Goal: Navigation & Orientation: Understand site structure

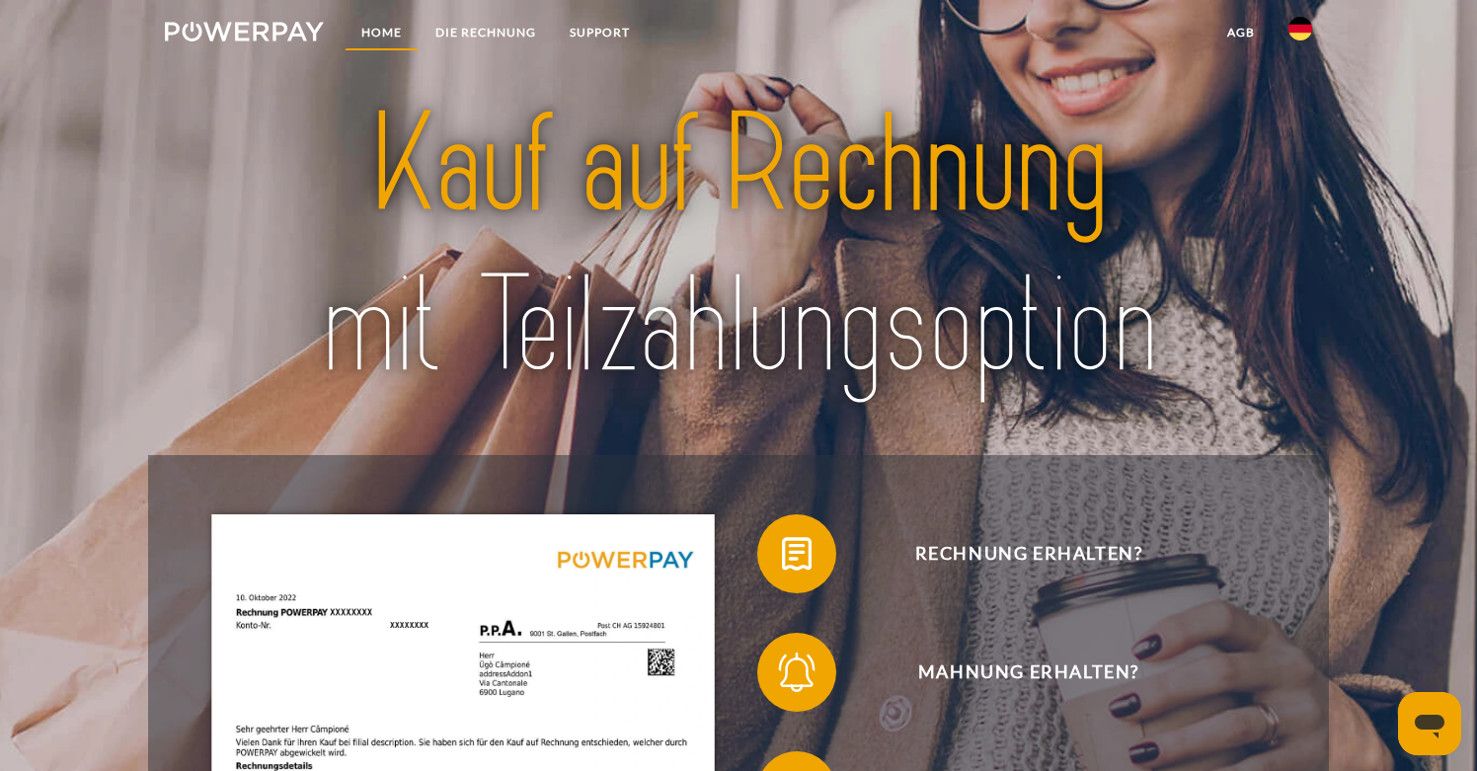
click at [380, 41] on link "Home" at bounding box center [382, 33] width 74 height 36
click at [273, 25] on img at bounding box center [244, 32] width 159 height 20
click at [621, 36] on link "SUPPORT" at bounding box center [600, 33] width 94 height 36
click at [1308, 30] on img at bounding box center [1301, 29] width 24 height 24
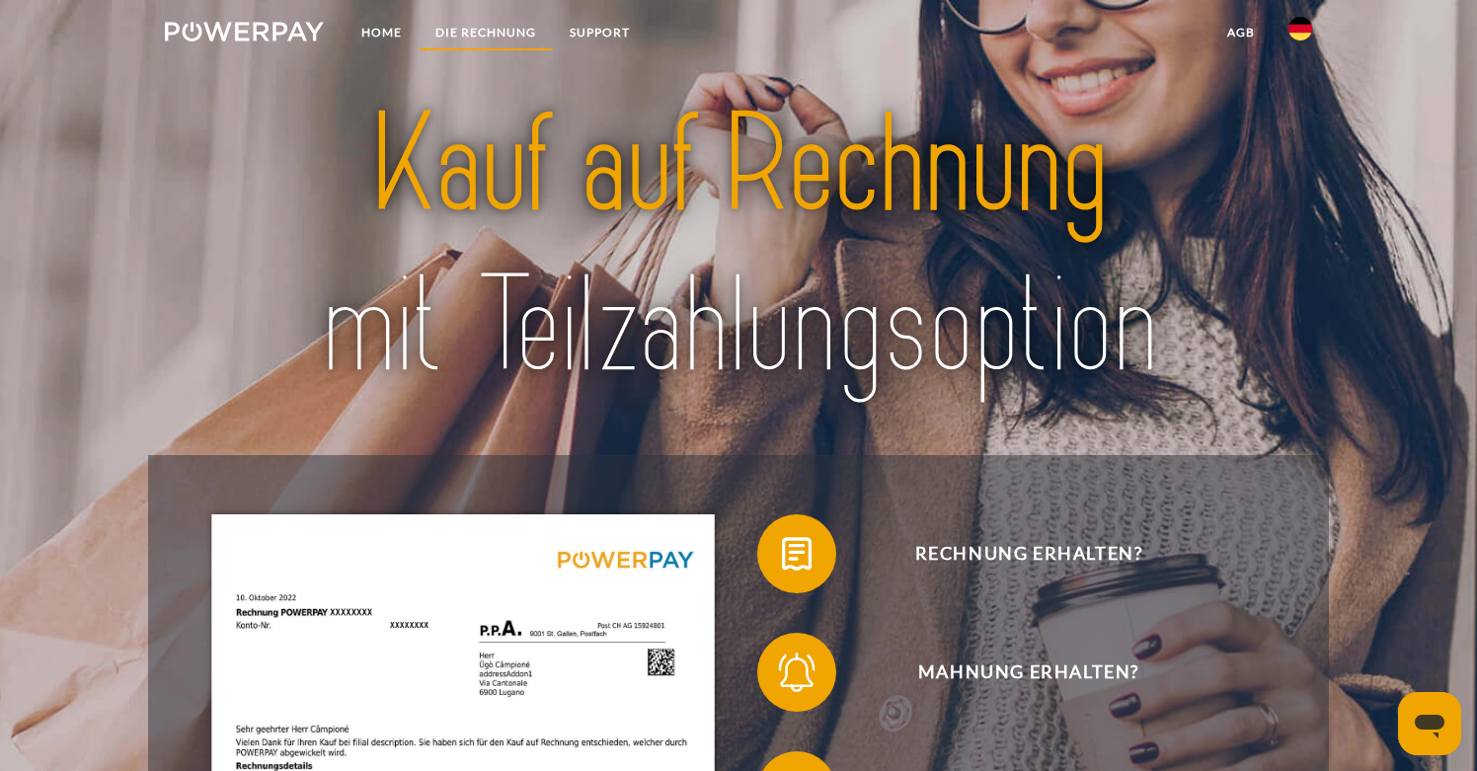
click at [476, 24] on link "DIE RECHNUNG" at bounding box center [486, 33] width 134 height 36
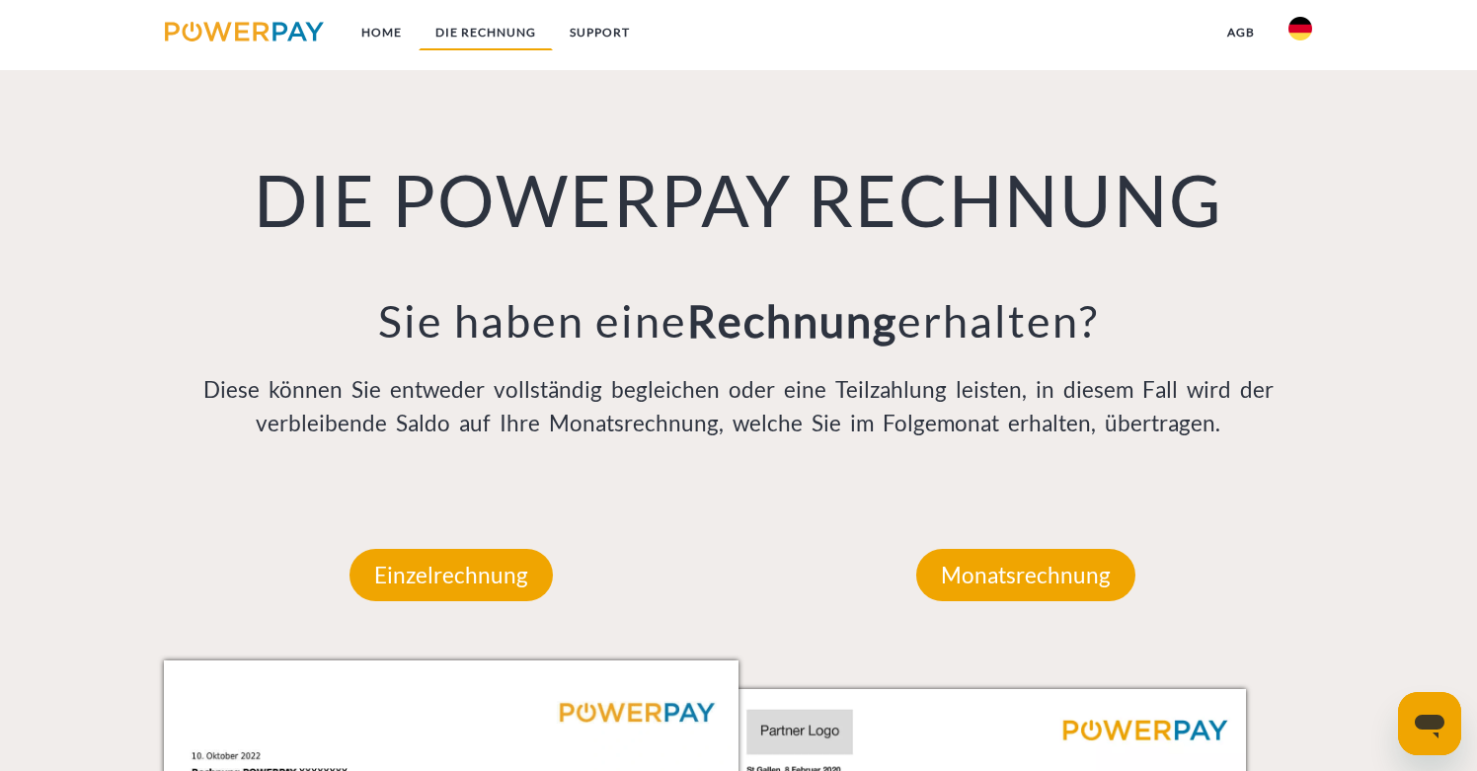
scroll to position [1383, 0]
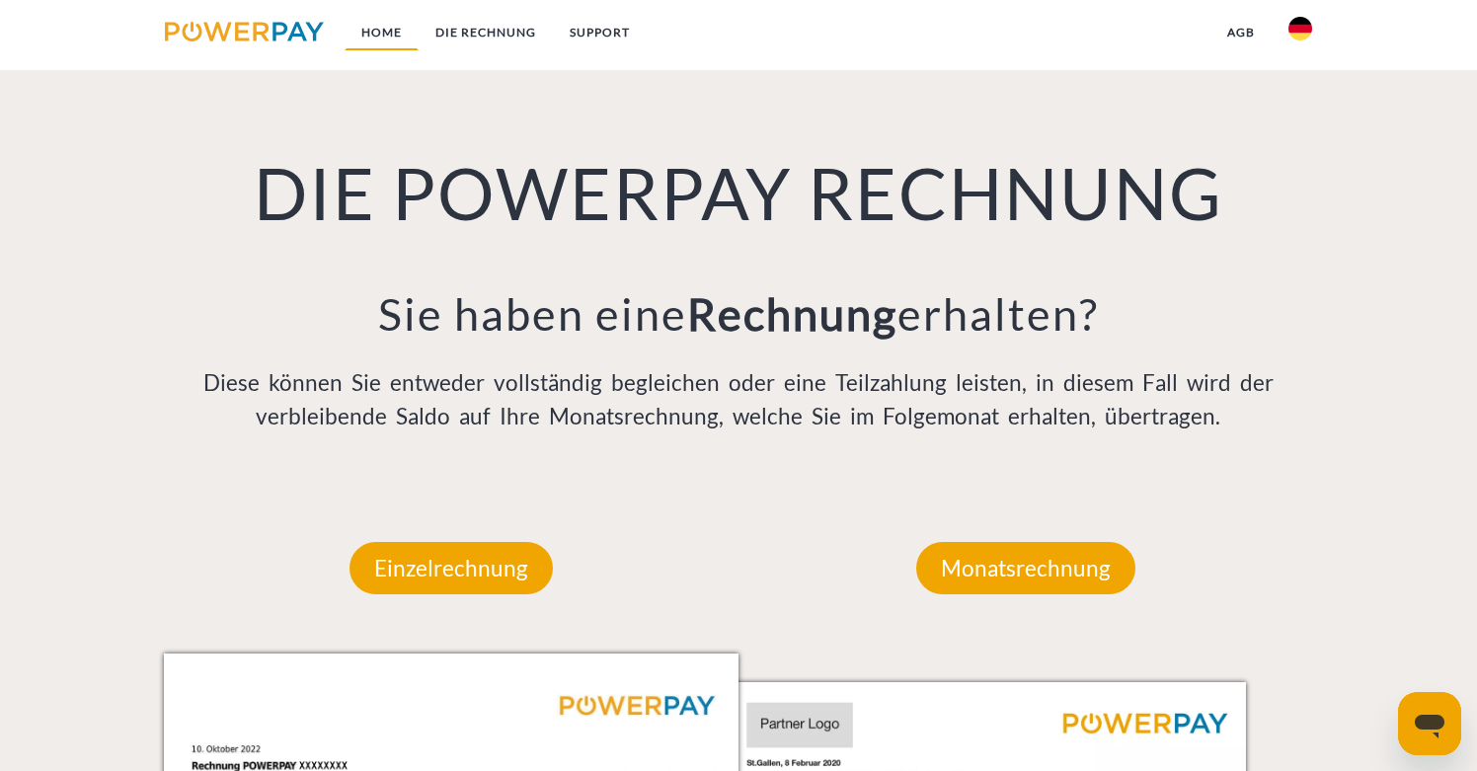
click at [383, 38] on link "Home" at bounding box center [382, 33] width 74 height 36
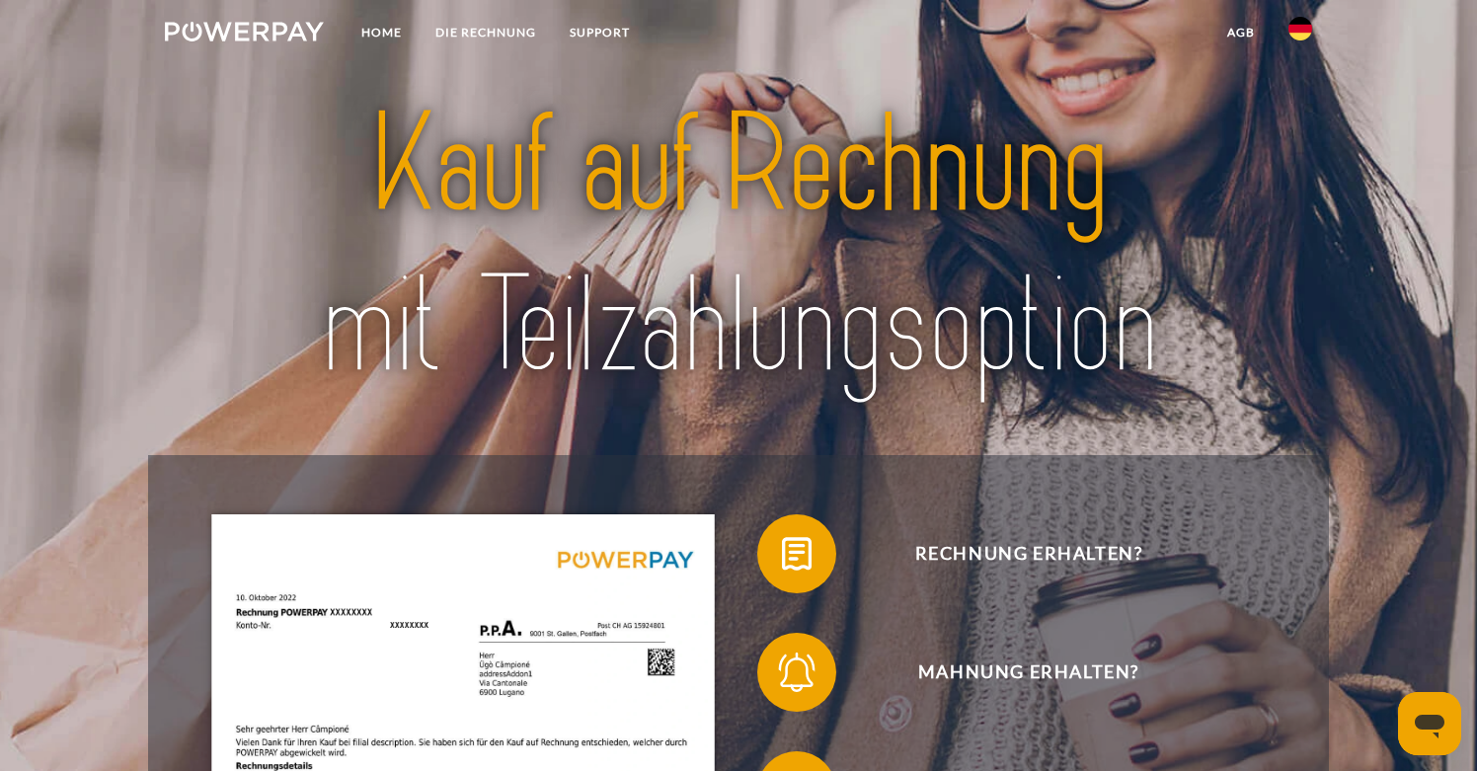
click at [275, 18] on link at bounding box center [244, 35] width 193 height 40
